Goal: Task Accomplishment & Management: Use online tool/utility

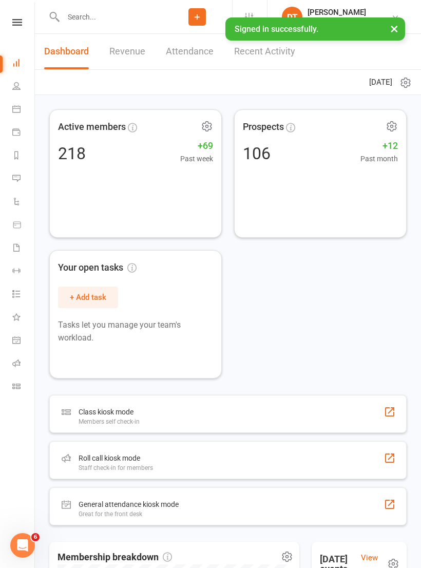
click at [19, 386] on icon at bounding box center [16, 386] width 8 height 8
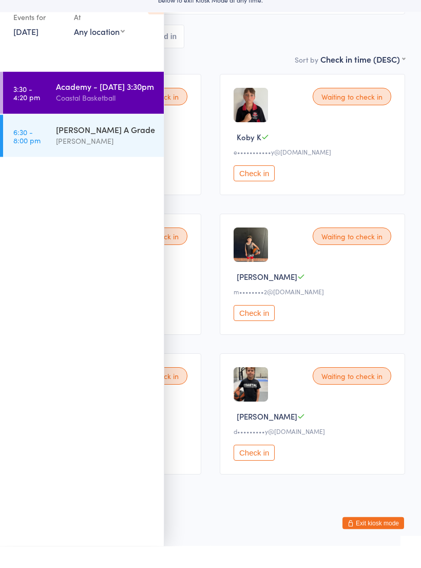
scroll to position [74, 0]
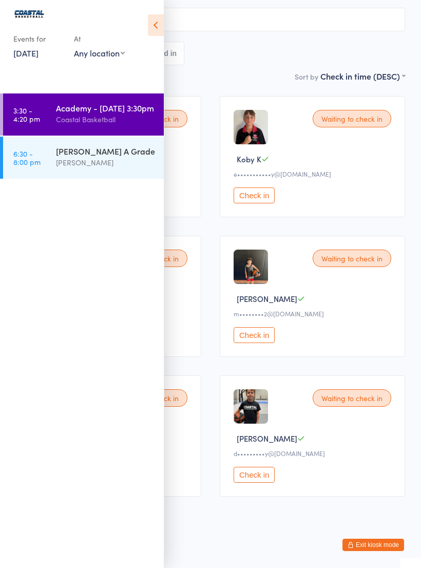
click at [310, 53] on div "All Bookings Waiting 6 Checked in" at bounding box center [210, 54] width 389 height 24
click at [149, 27] on icon at bounding box center [156, 25] width 16 height 22
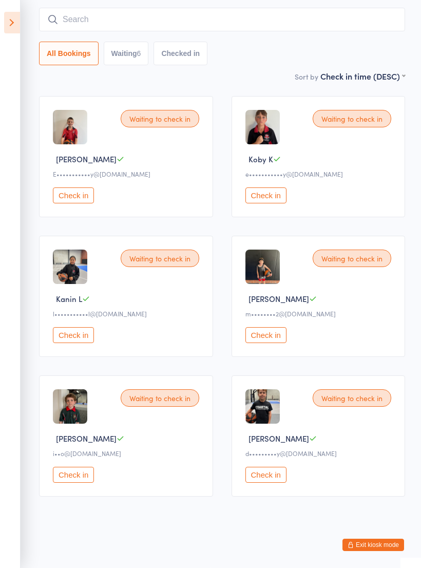
click at [276, 482] on button "Check in" at bounding box center [265, 475] width 41 height 16
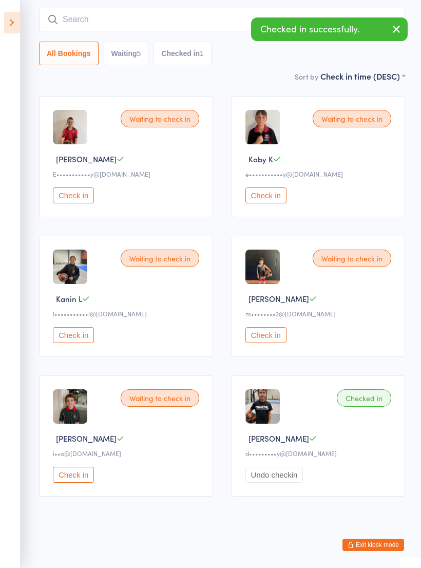
click at [80, 480] on button "Check in" at bounding box center [73, 475] width 41 height 16
click at [272, 343] on button "Check in" at bounding box center [265, 335] width 41 height 16
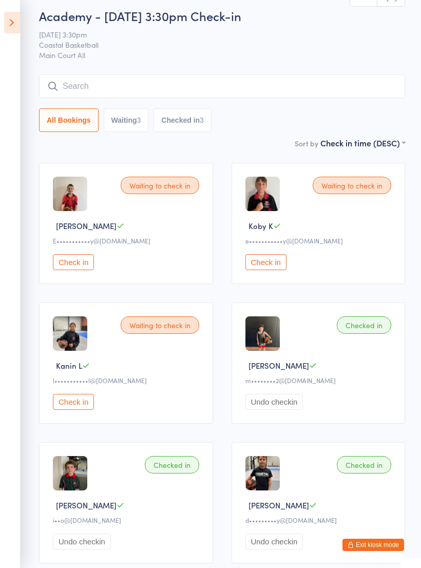
scroll to position [0, 0]
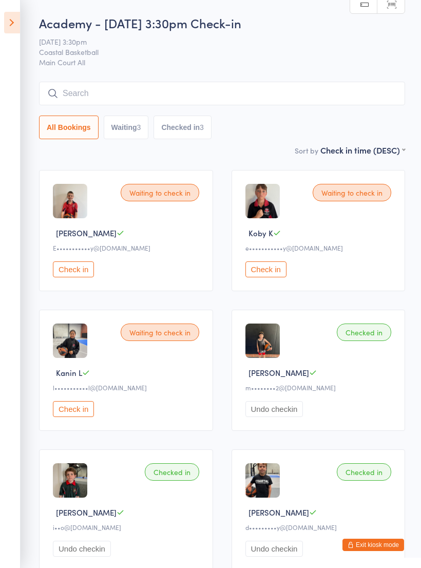
click at [87, 412] on button "Check in" at bounding box center [73, 409] width 41 height 16
click at [92, 267] on button "Check in" at bounding box center [73, 269] width 41 height 16
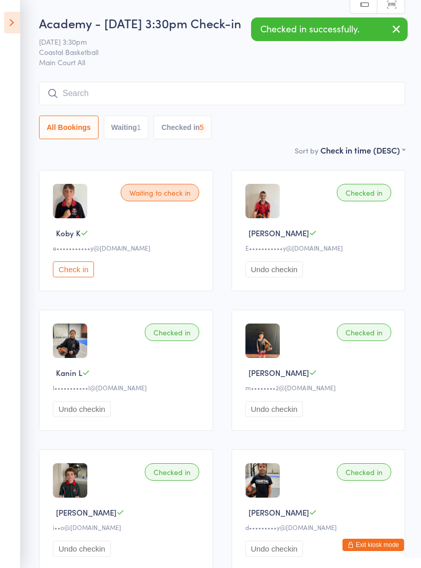
click at [271, 276] on button "Undo checkin" at bounding box center [274, 269] width 58 height 16
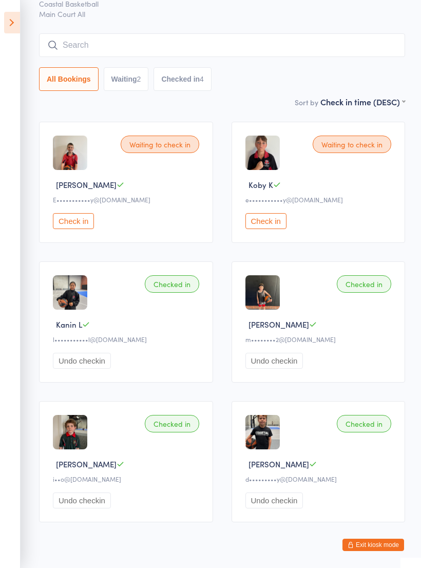
scroll to position [50, 0]
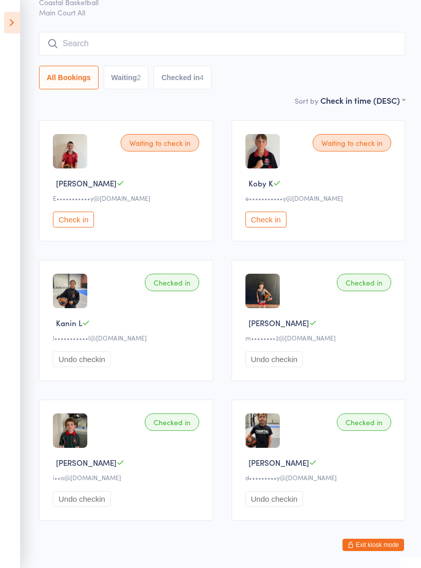
click at [269, 224] on button "Check in" at bounding box center [265, 220] width 41 height 16
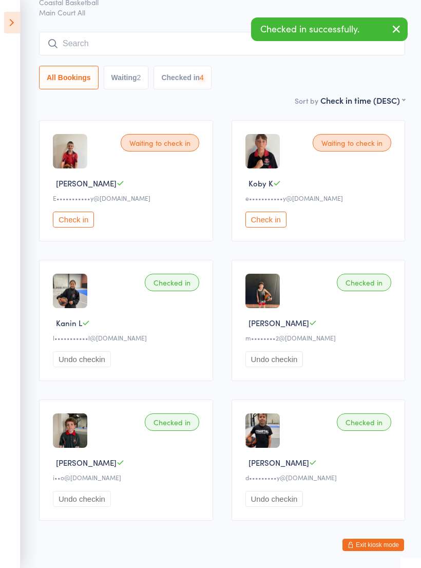
click at [68, 219] on button "Check in" at bounding box center [73, 220] width 41 height 16
